Goal: Check status: Check status

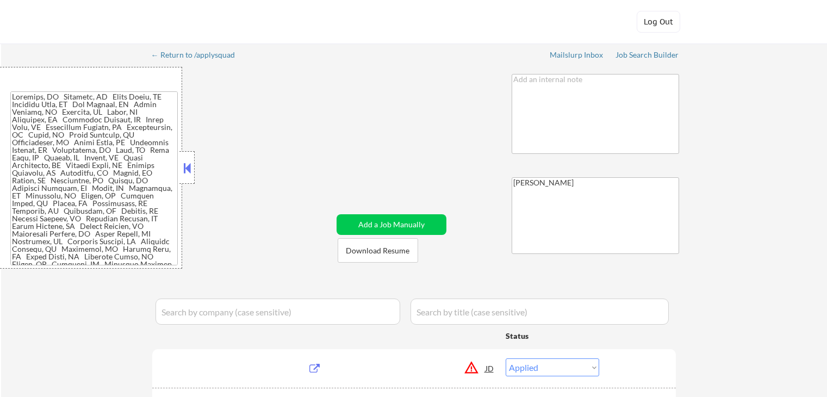
select select ""applied""
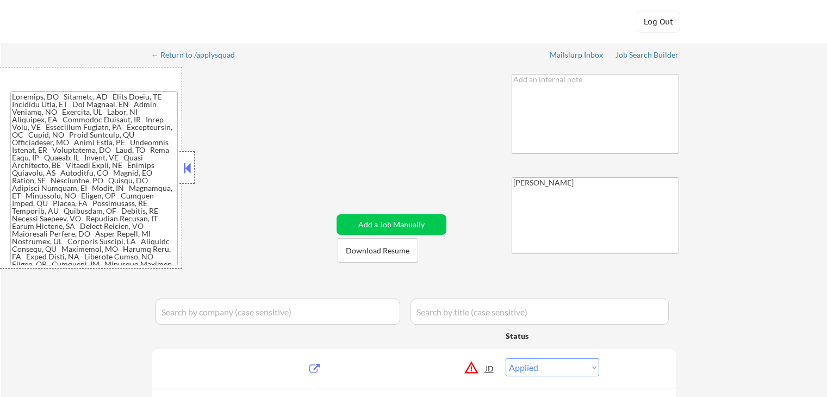
select select ""applied""
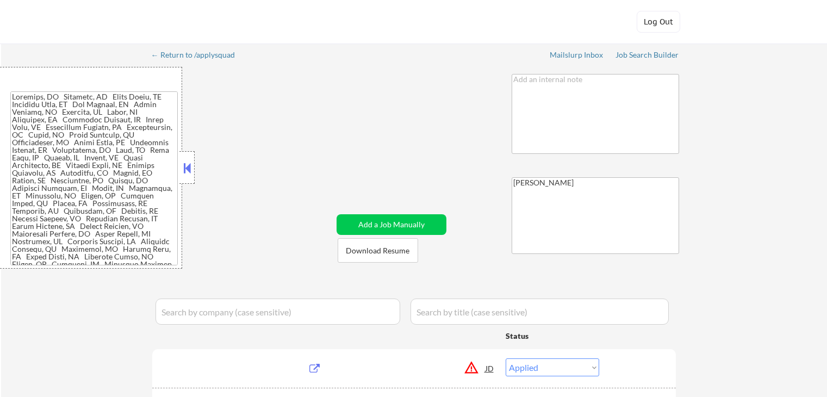
select select ""applied""
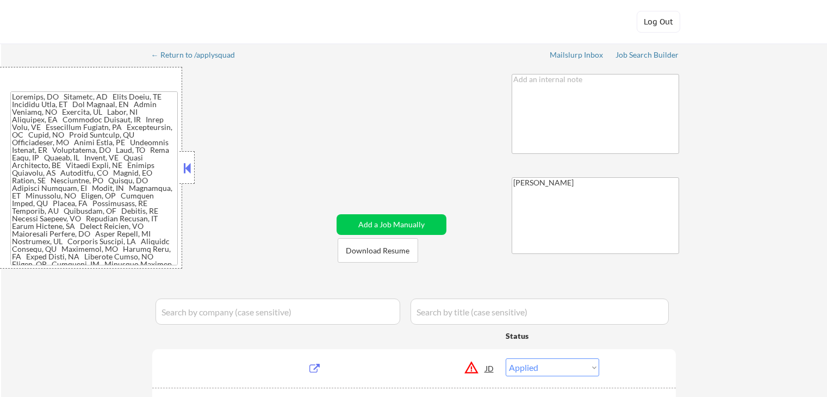
select select ""applied""
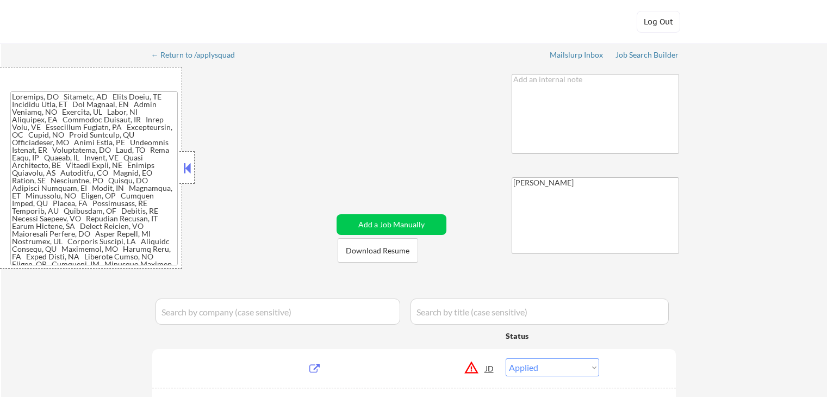
select select ""applied""
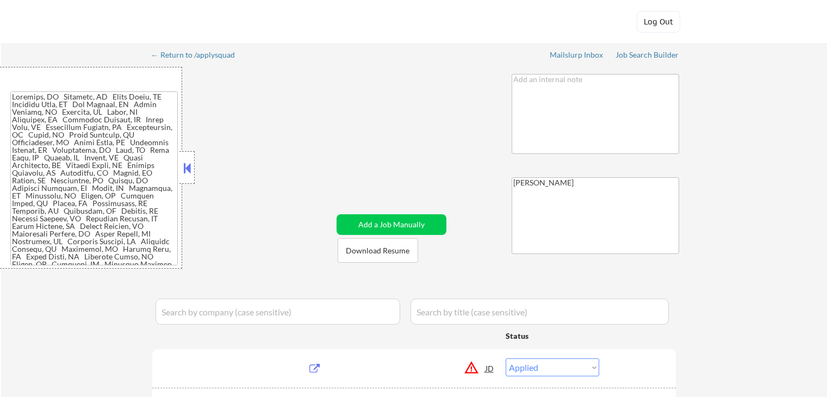
select select ""excluded__expired_""
select select ""applied""
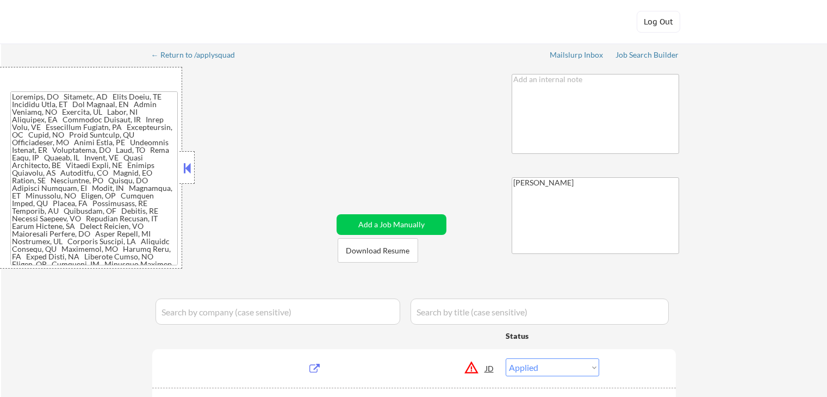
select select ""applied""
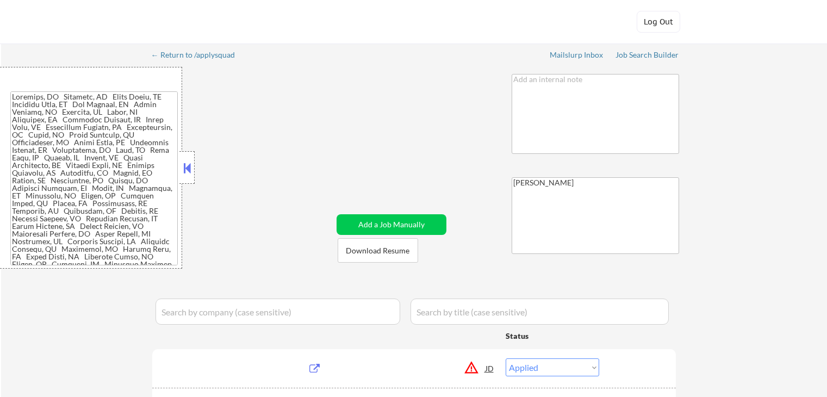
select select ""applied""
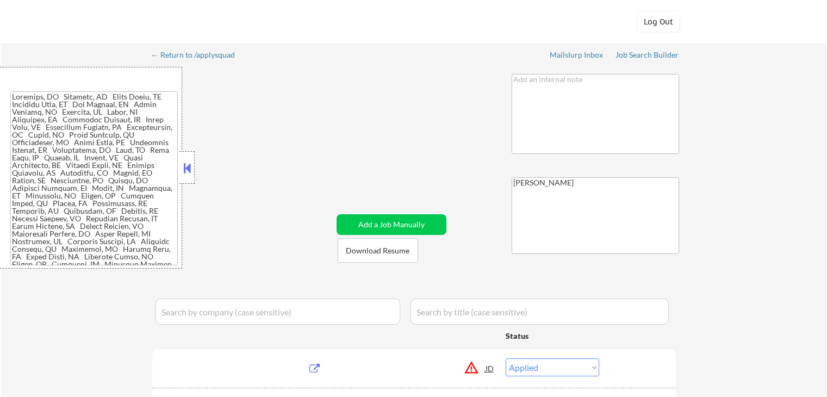
select select ""applied""
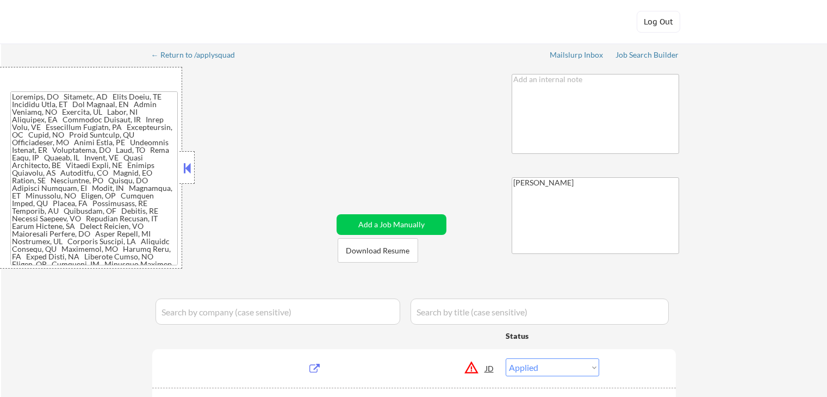
select select ""applied""
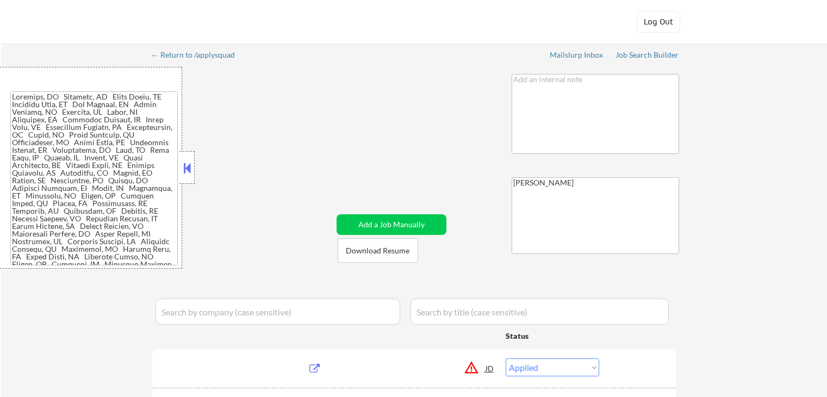
select select ""applied""
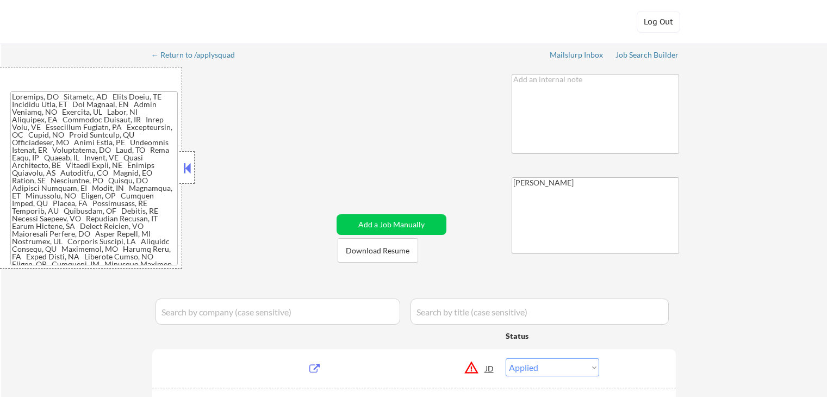
select select ""applied""
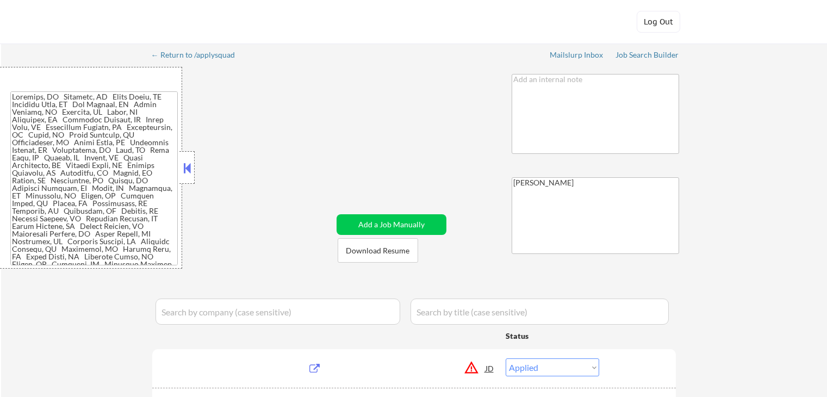
select select ""applied""
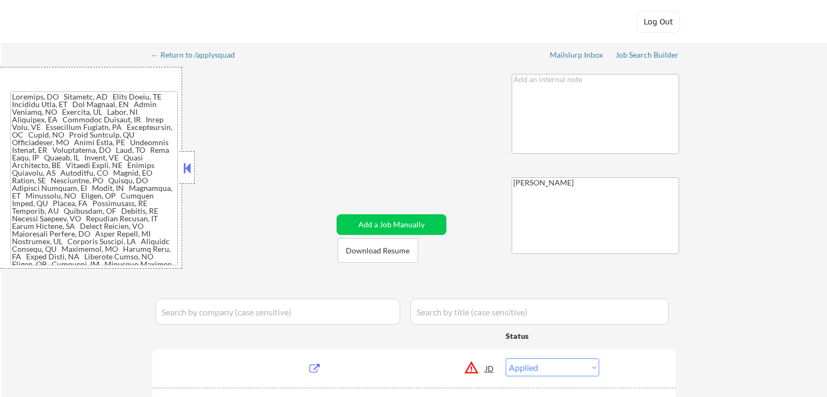
select select ""applied""
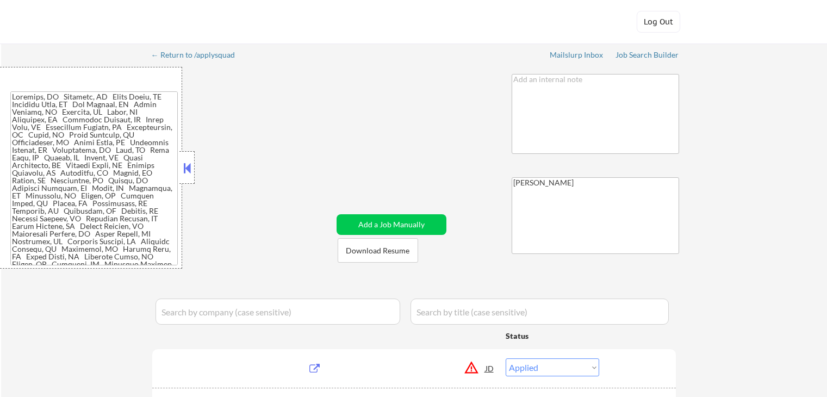
select select ""applied""
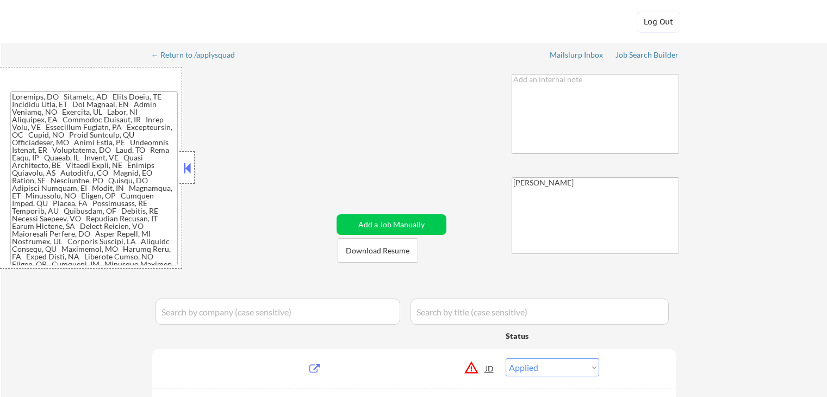
select select ""applied""
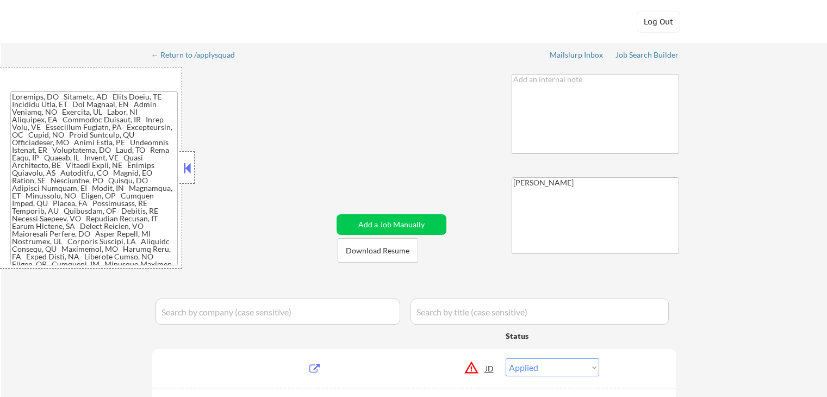
select select ""applied""
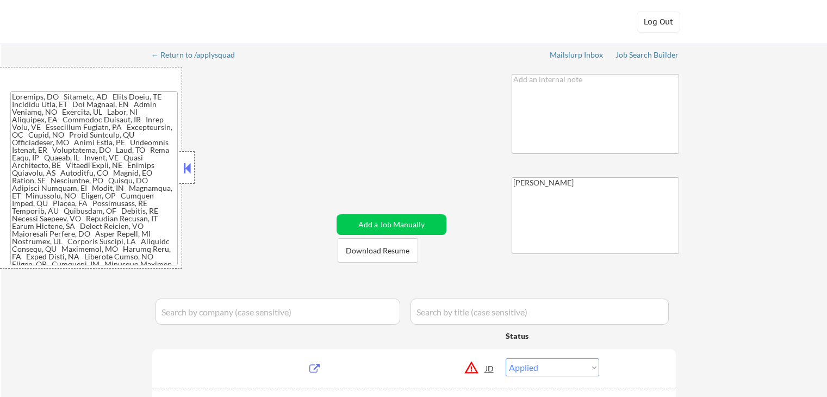
select select ""applied""
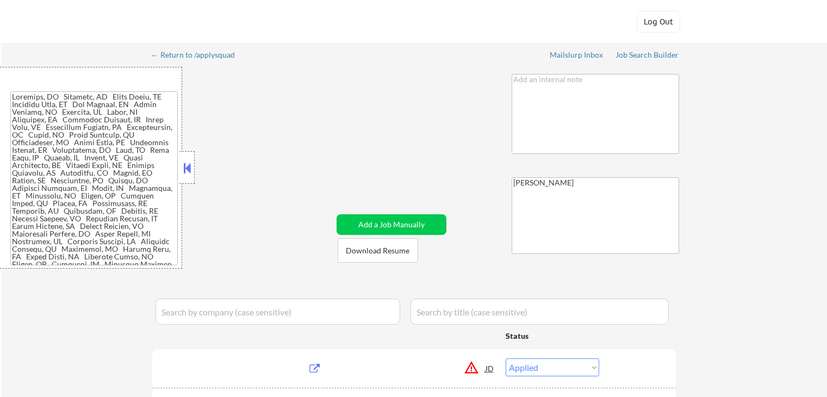
select select ""applied""
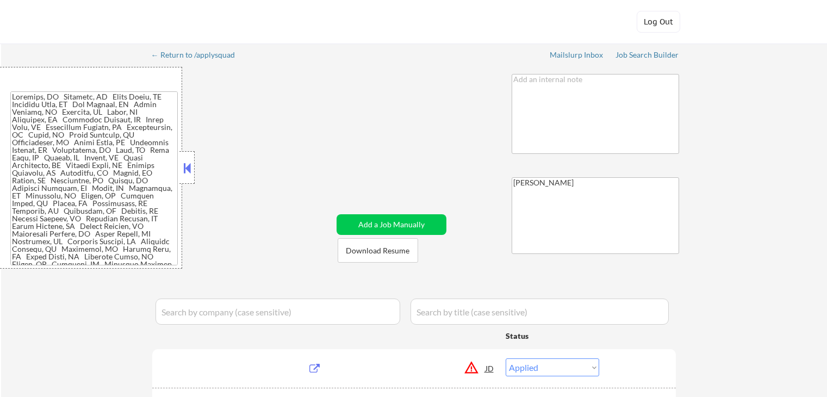
select select ""applied""
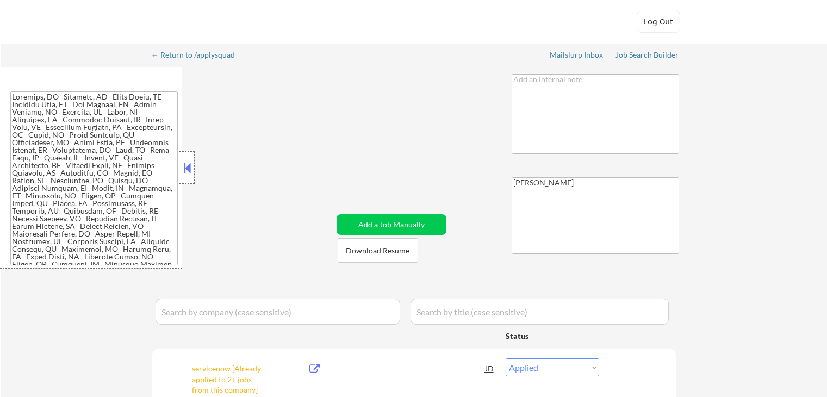
select select ""pending""
